Goal: Find specific page/section: Find specific page/section

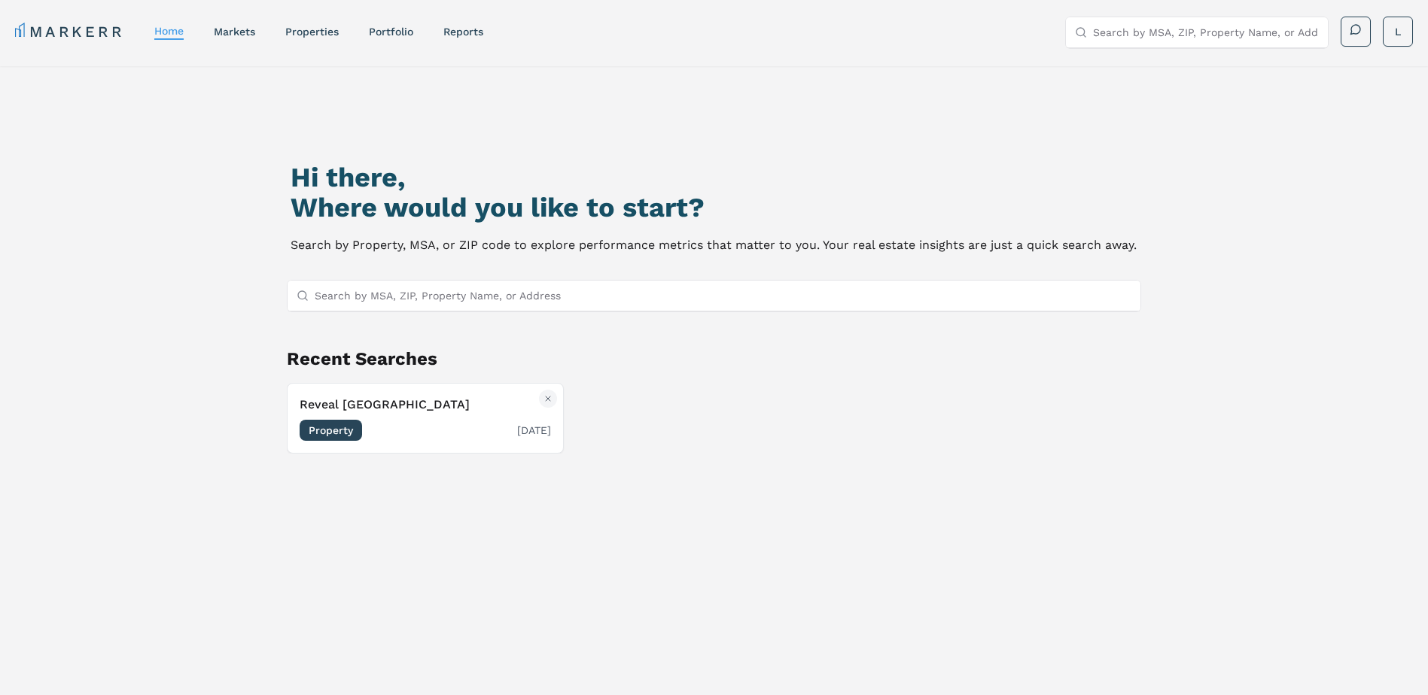
click at [376, 420] on div "Property [DATE]" at bounding box center [425, 430] width 251 height 21
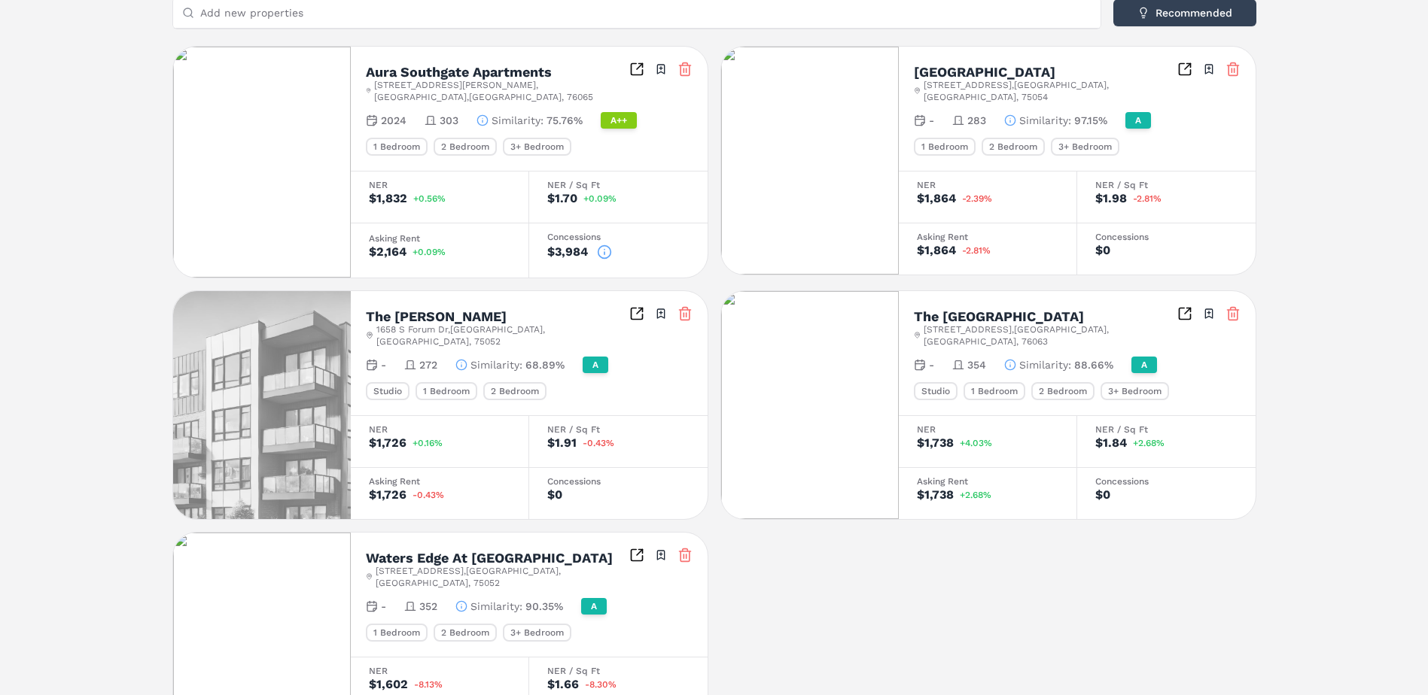
scroll to position [321, 0]
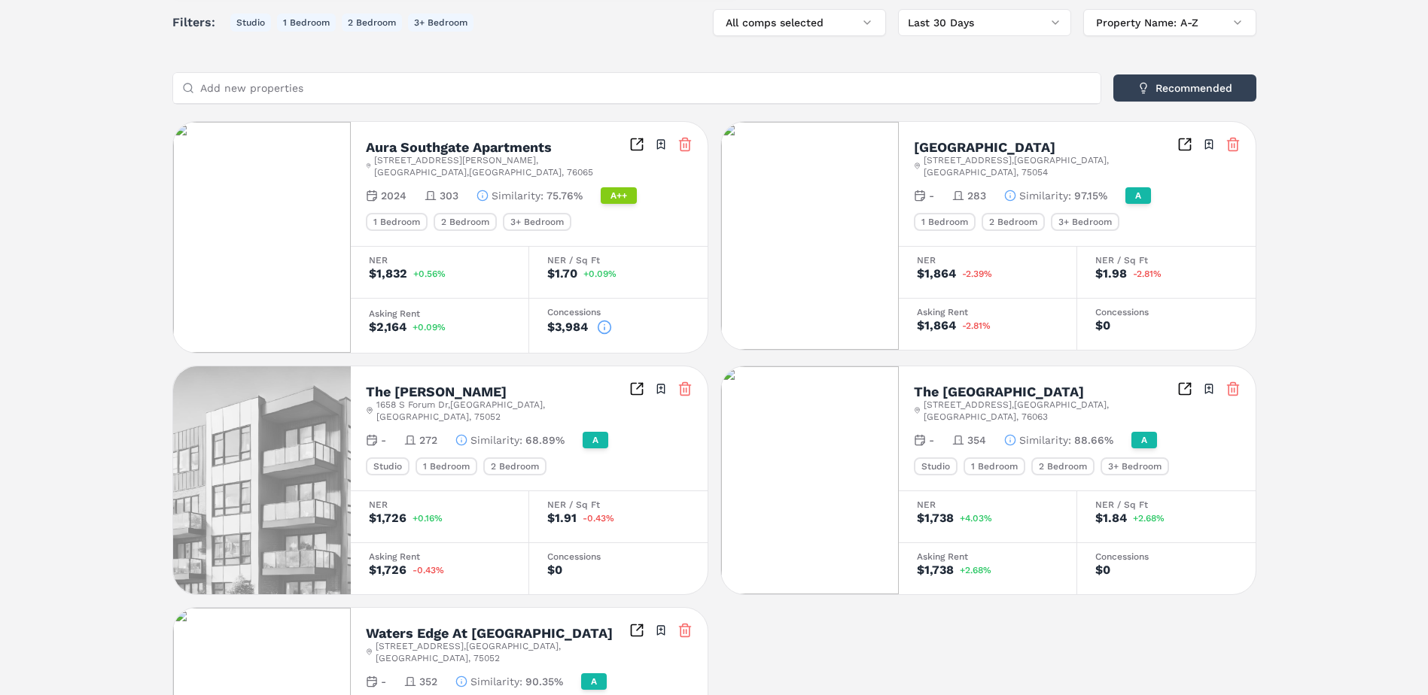
click at [46, 211] on div "Notifications Reveal Lake Ridge A 7402 Lake Ridge Pkwy , Grand Prairie , TX , 7…" at bounding box center [714, 302] width 1428 height 1112
drag, startPoint x: 472, startPoint y: 92, endPoint x: 461, endPoint y: 93, distance: 10.6
click at [461, 93] on input "Add new properties" at bounding box center [645, 88] width 891 height 30
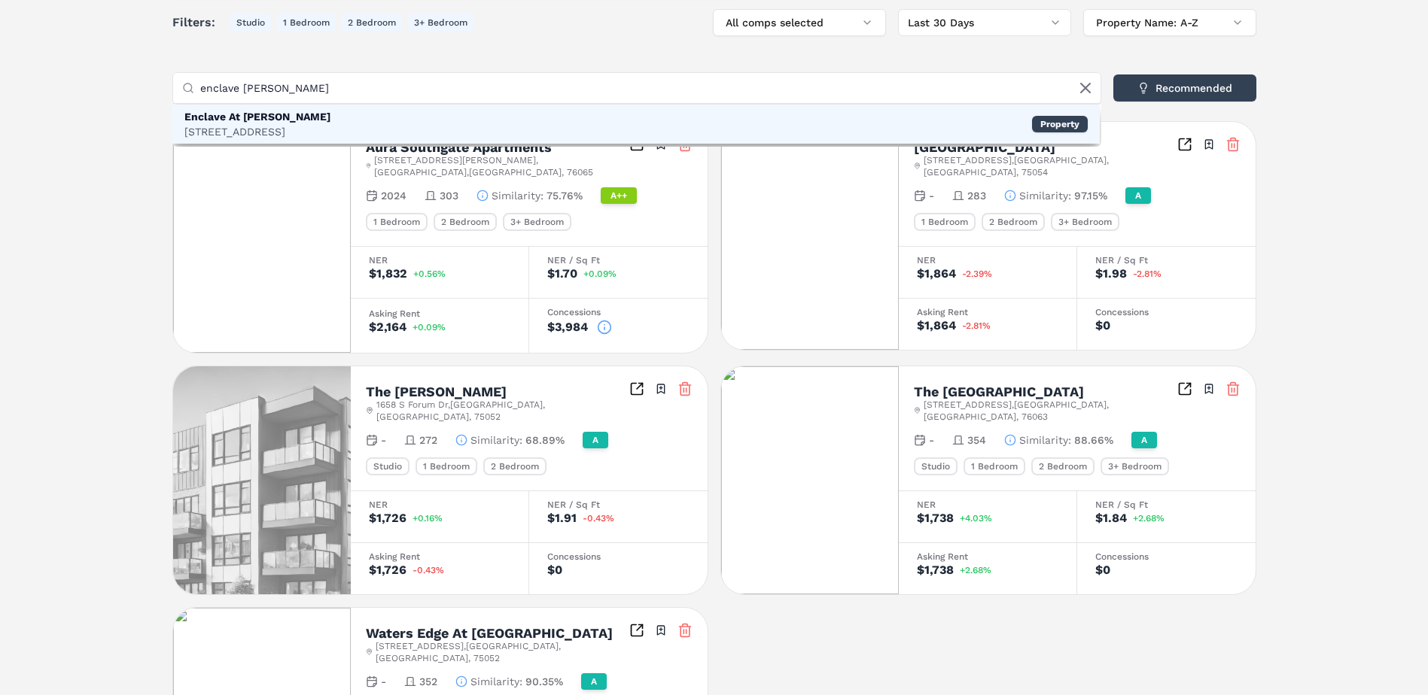
type input "enclave mira lago"
click at [452, 122] on div "Enclave At Mira Lagos 2629 S Grand Peninsula Dr, Grand Prairie Property" at bounding box center [635, 124] width 927 height 39
